Goal: Book appointment/travel/reservation

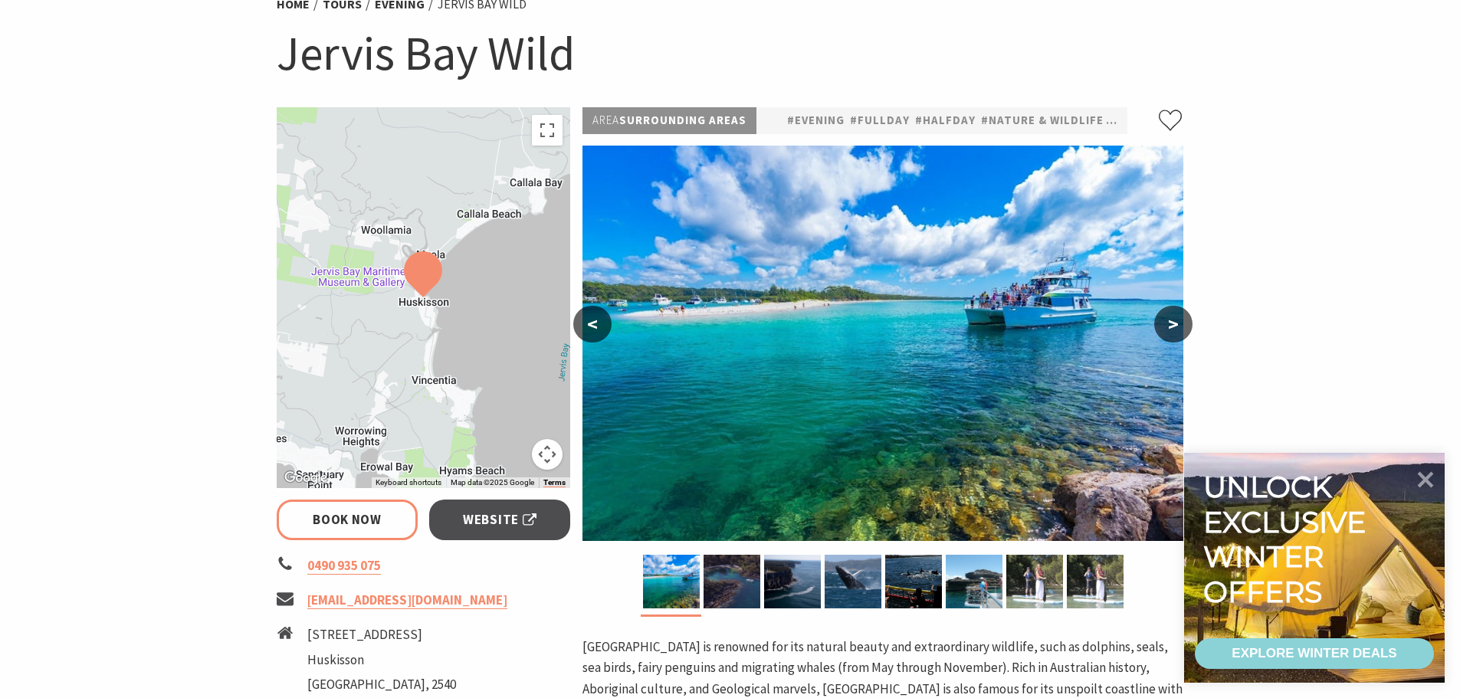
scroll to position [153, 0]
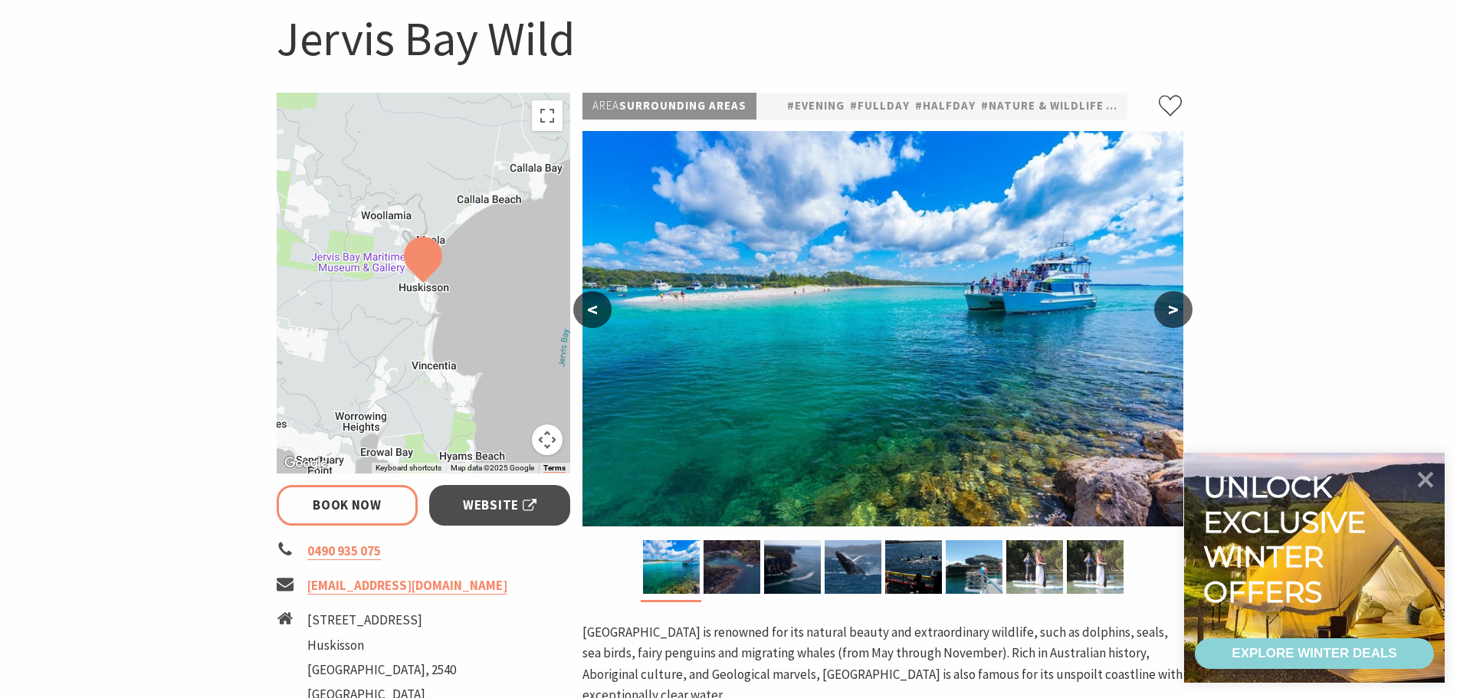
select select "3"
select select "2"
click at [1166, 300] on button ">" at bounding box center [1173, 309] width 38 height 37
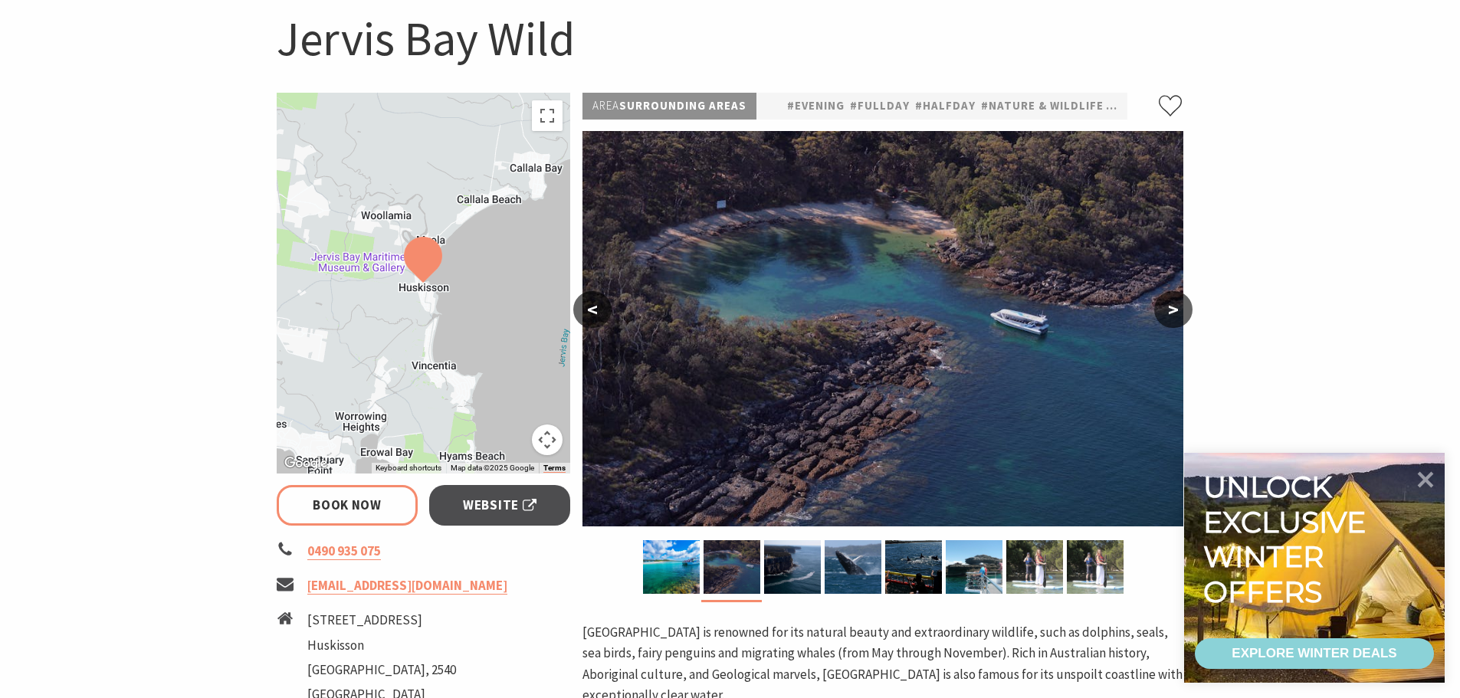
click at [1166, 300] on button ">" at bounding box center [1173, 309] width 38 height 37
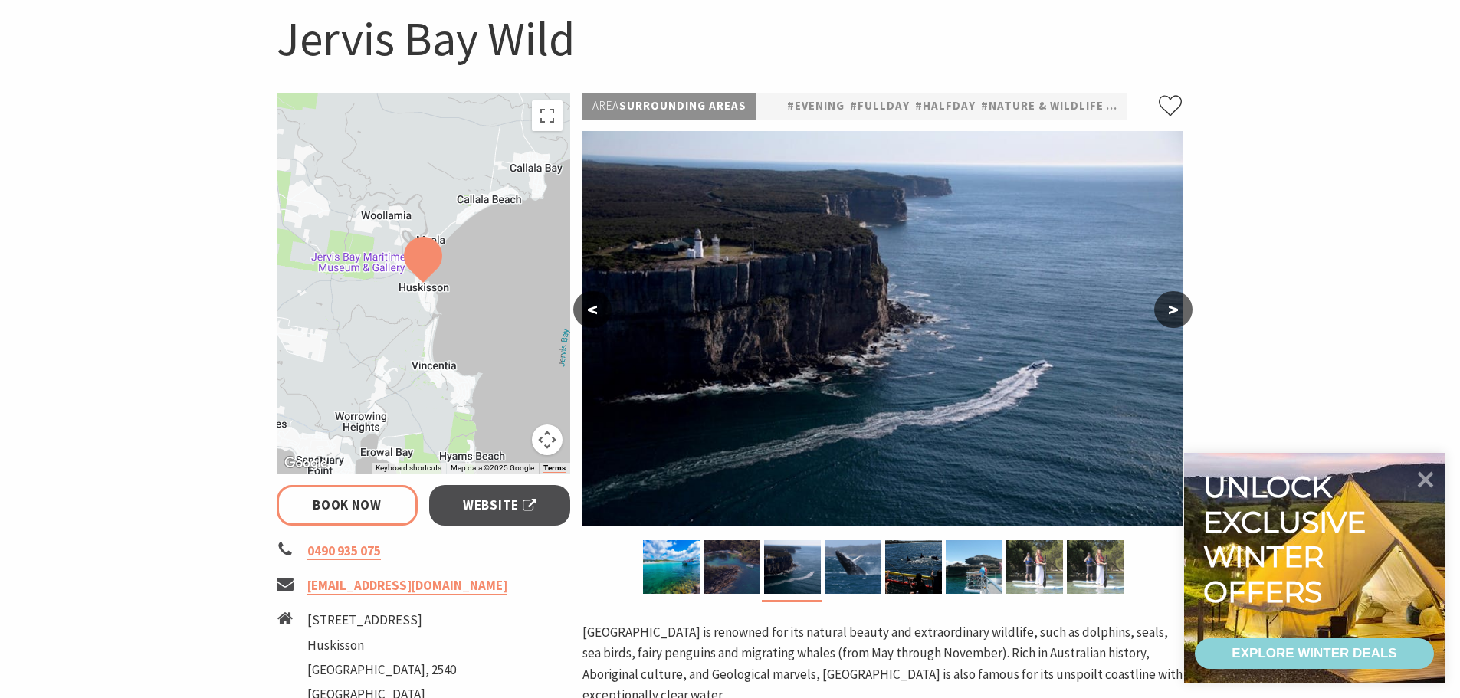
click at [1166, 300] on button ">" at bounding box center [1173, 309] width 38 height 37
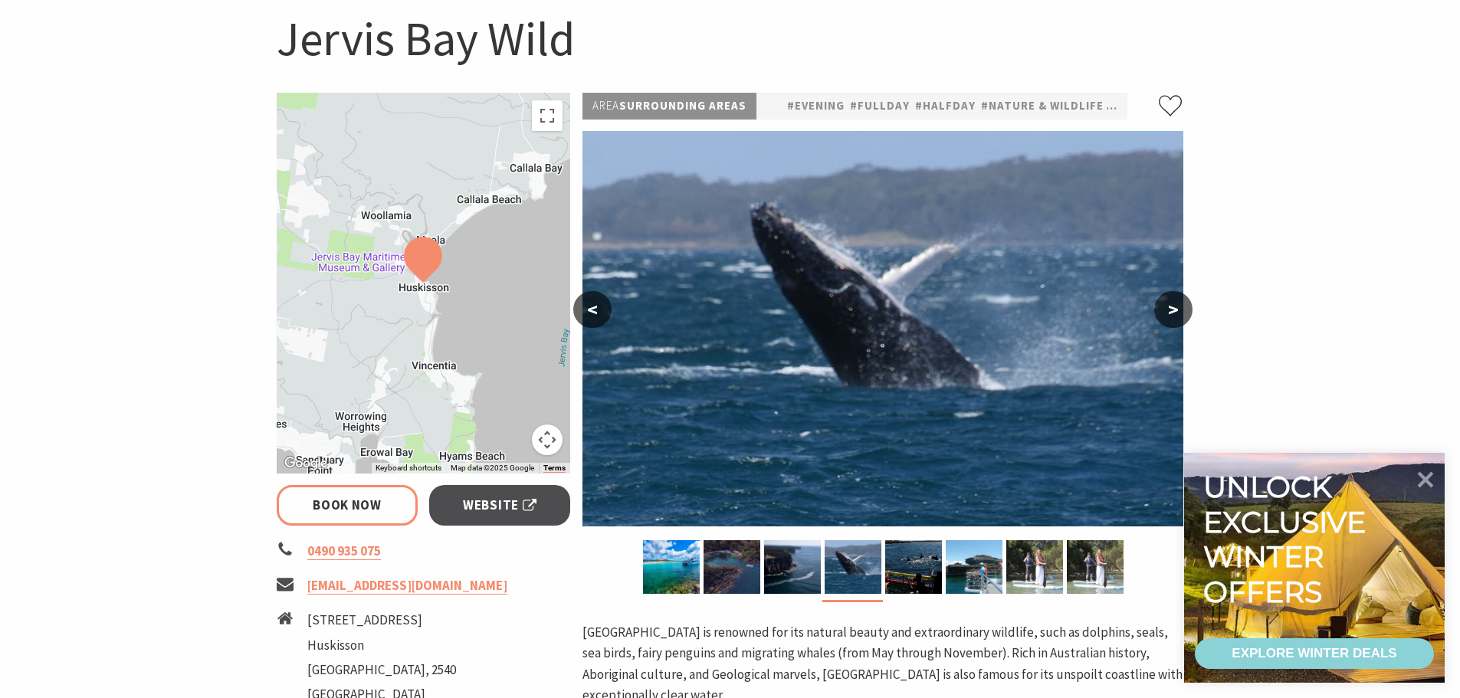
click at [1166, 300] on button ">" at bounding box center [1173, 309] width 38 height 37
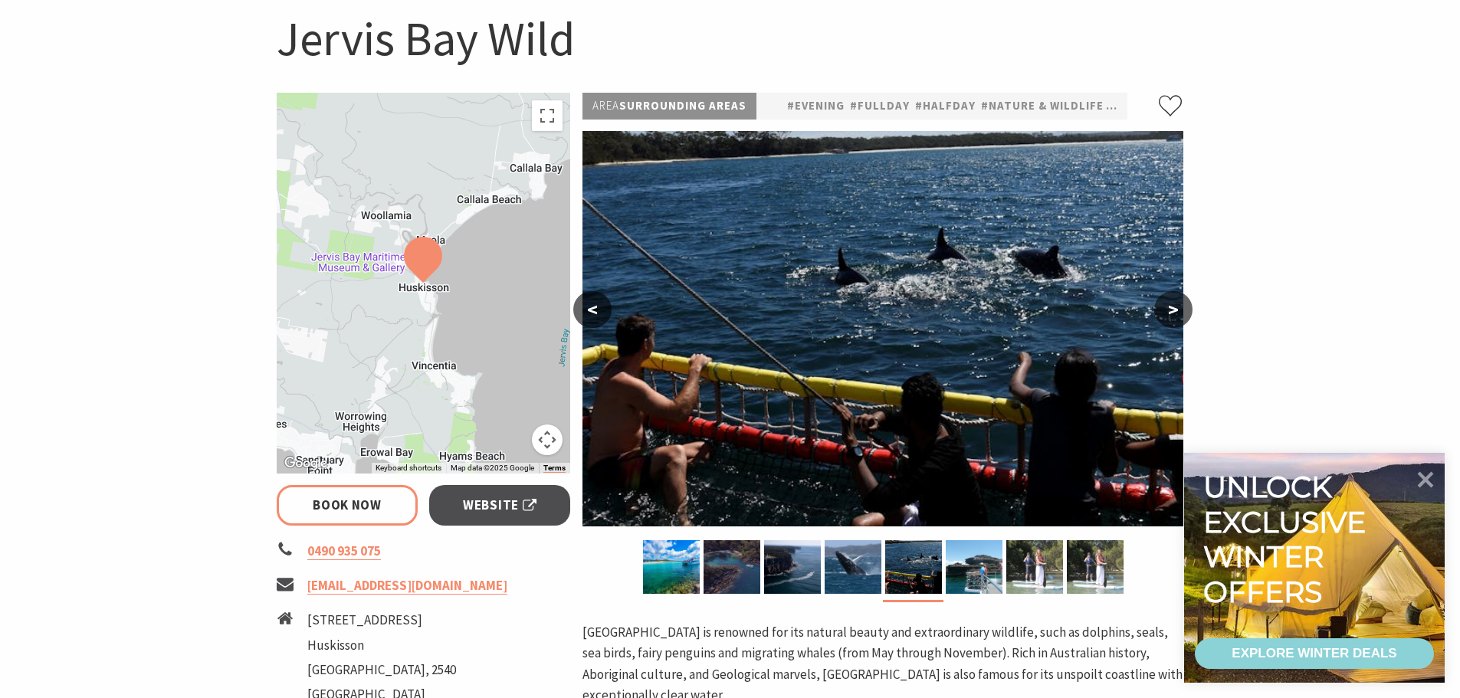
click at [1166, 300] on button ">" at bounding box center [1173, 309] width 38 height 37
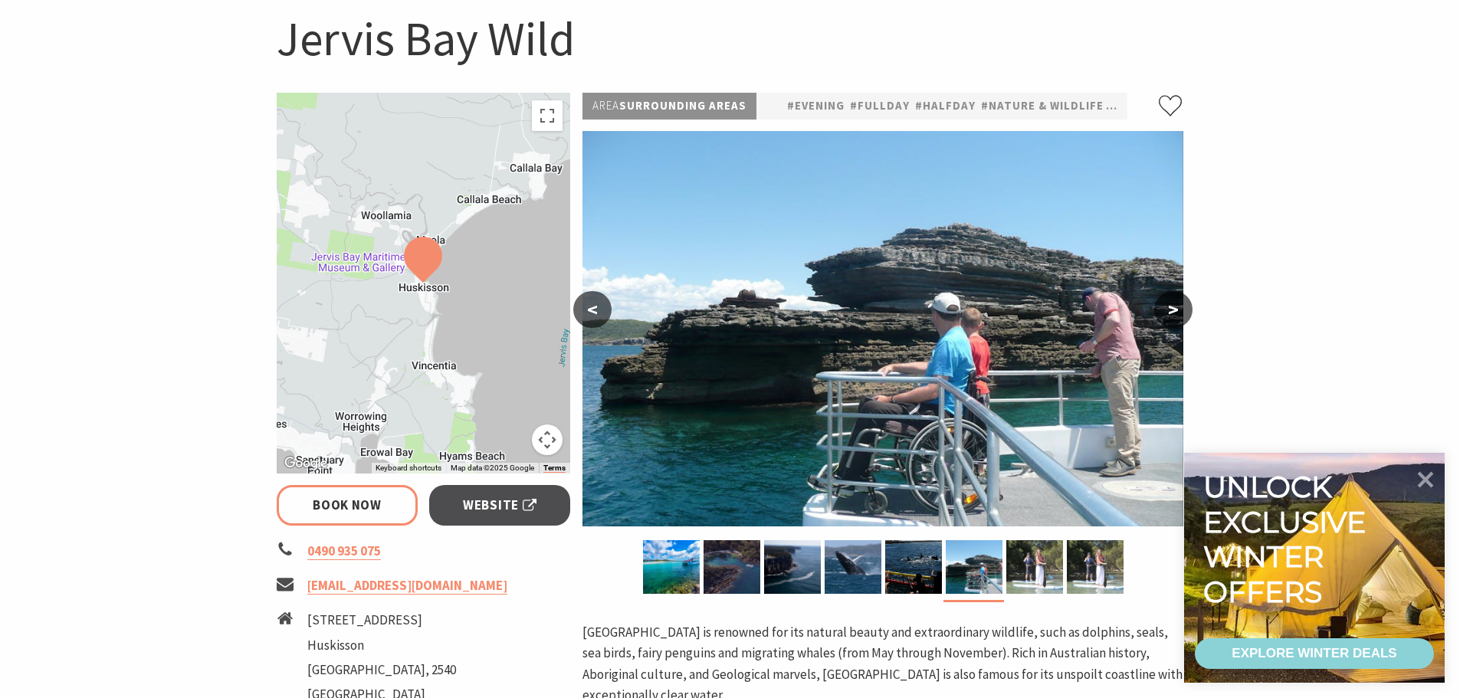
click at [1166, 300] on button ">" at bounding box center [1173, 309] width 38 height 37
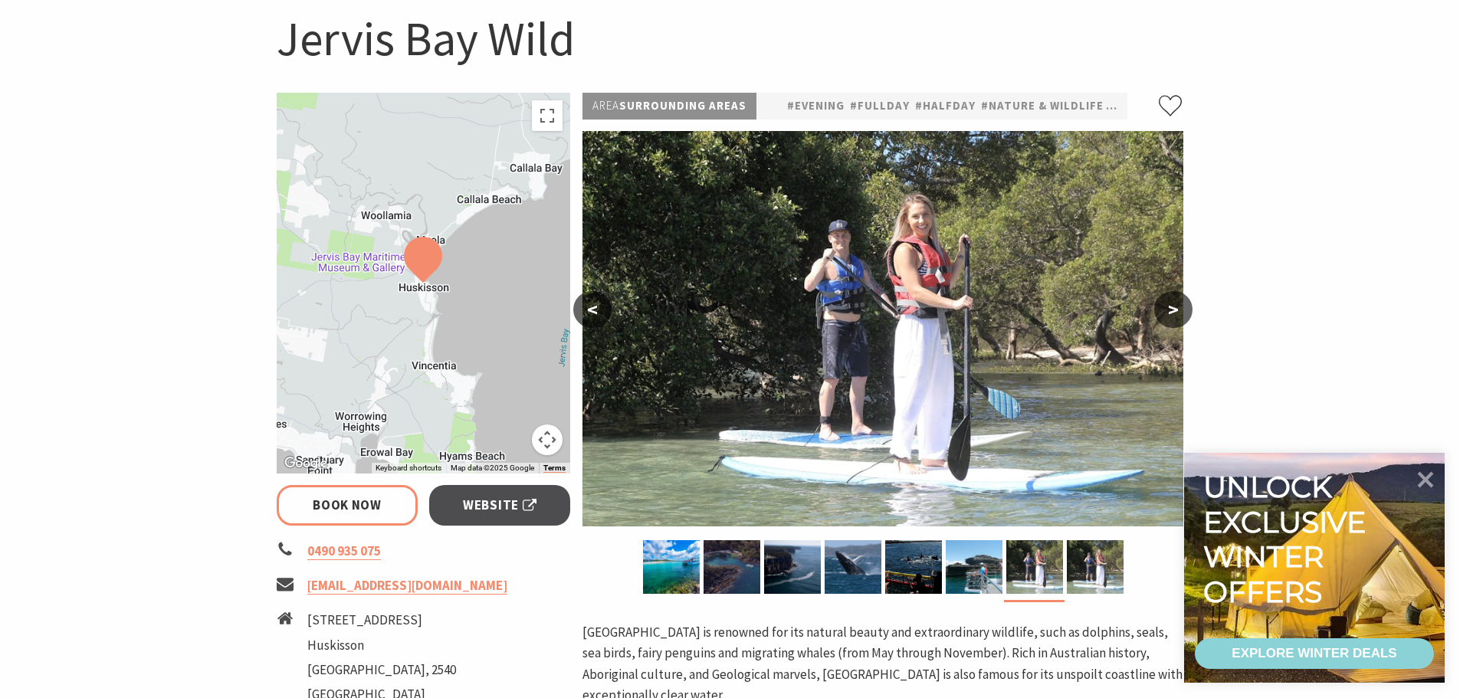
click at [1166, 300] on button ">" at bounding box center [1173, 309] width 38 height 37
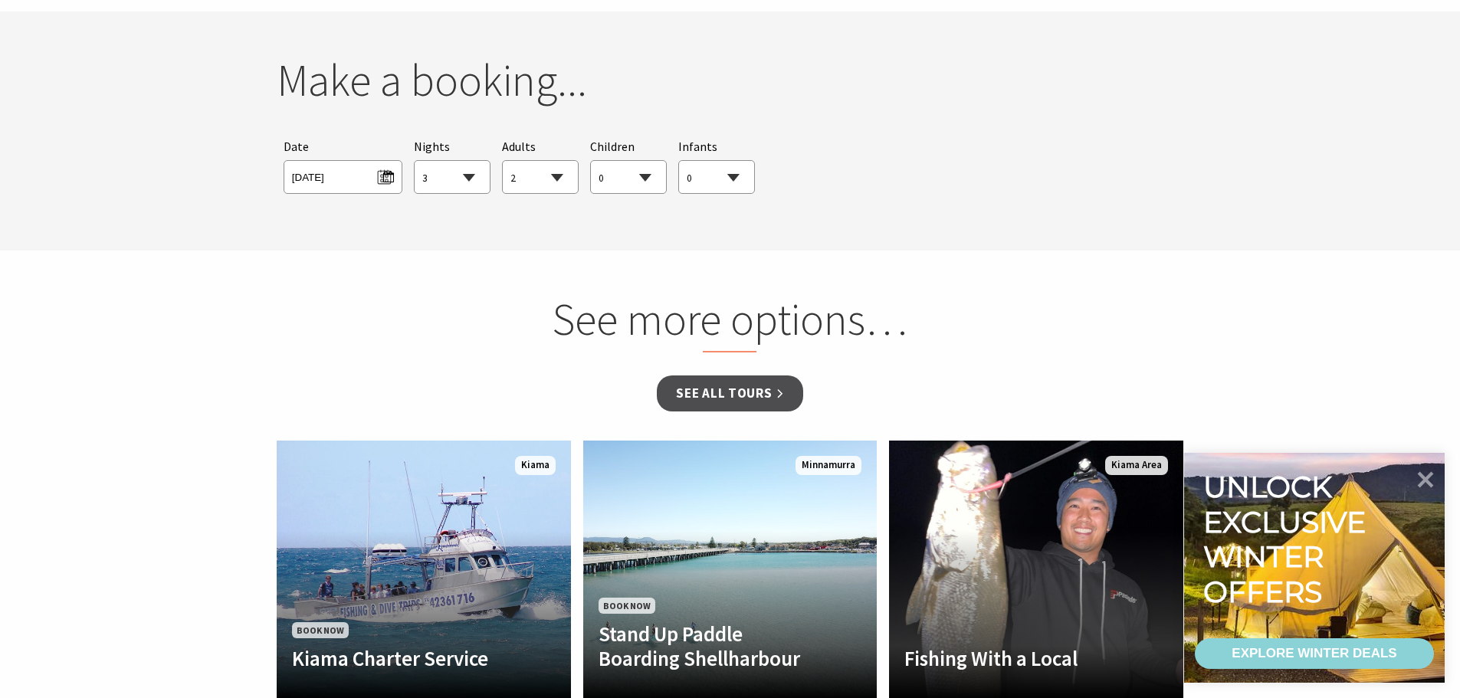
scroll to position [1149, 0]
